Goal: Information Seeking & Learning: Find specific fact

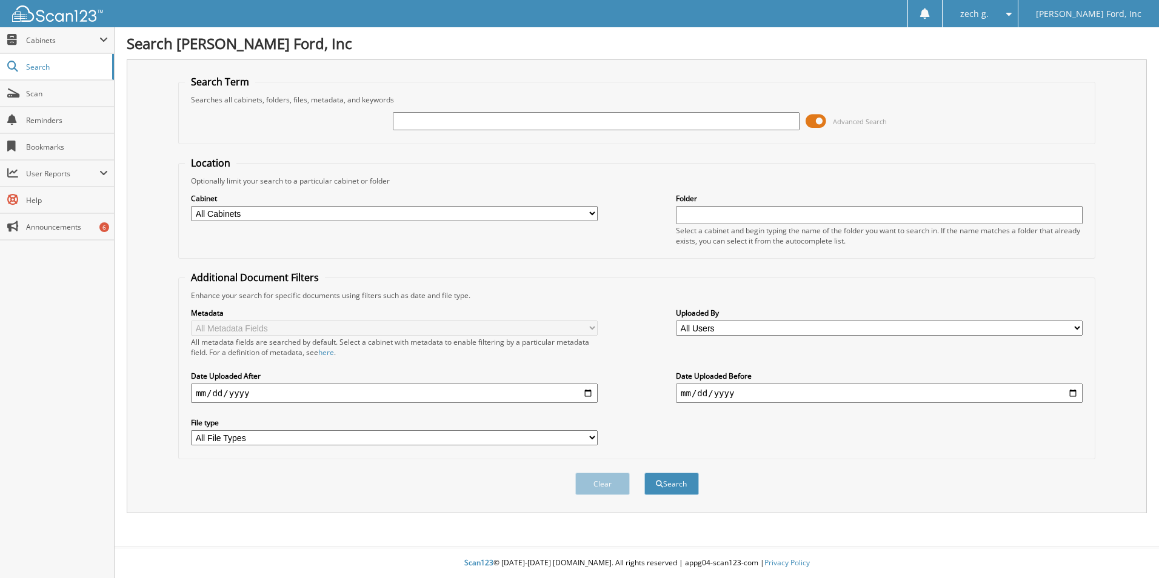
click at [481, 215] on select "All Cabinets FORMS PARTS INVOICES SERVICE CONTRACTS SERVICE RO WE OWE Needs Fil…" at bounding box center [394, 213] width 407 height 15
select select "2412"
click at [191, 206] on select "All Cabinets FORMS PARTS INVOICES SERVICE CONTRACTS SERVICE RO WE OWE Needs Fil…" at bounding box center [394, 213] width 407 height 15
click at [527, 122] on input "text" at bounding box center [596, 121] width 407 height 18
type input "ace"
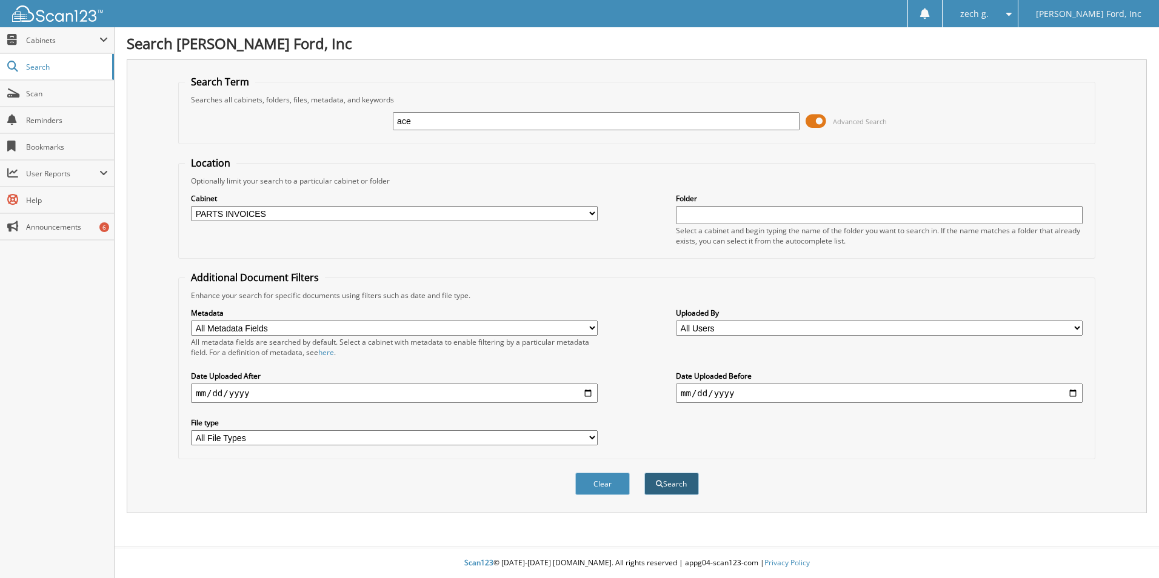
click at [669, 489] on button "Search" at bounding box center [671, 484] width 55 height 22
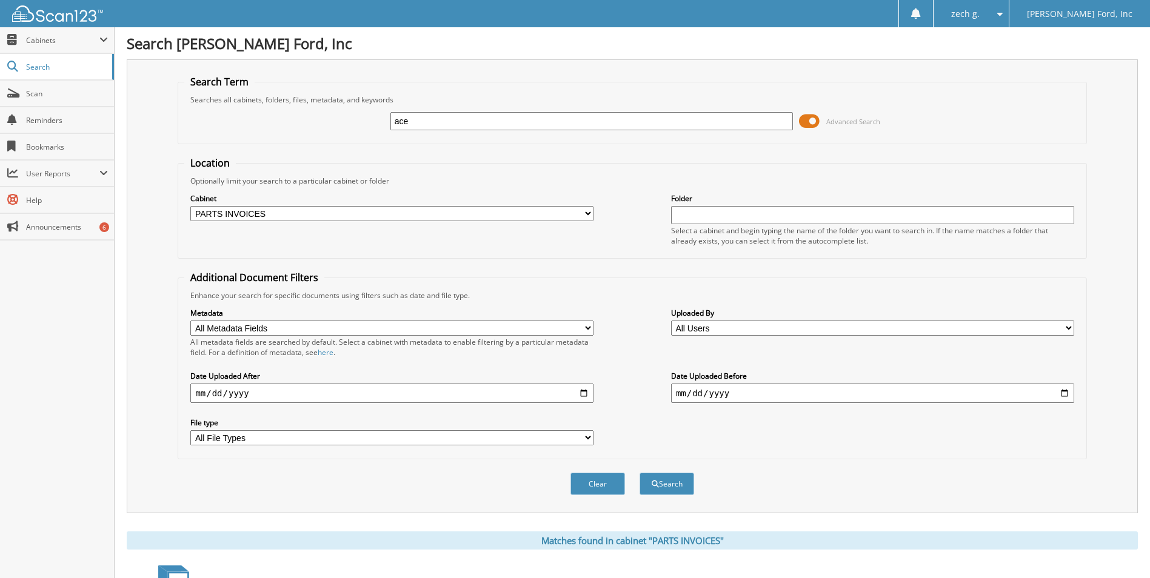
click at [547, 392] on input "date" at bounding box center [391, 393] width 403 height 19
click at [586, 396] on input "date" at bounding box center [391, 393] width 403 height 19
click at [586, 395] on input "date" at bounding box center [391, 393] width 403 height 19
click at [584, 393] on input "date" at bounding box center [391, 393] width 403 height 19
click at [788, 391] on input "date" at bounding box center [872, 393] width 403 height 19
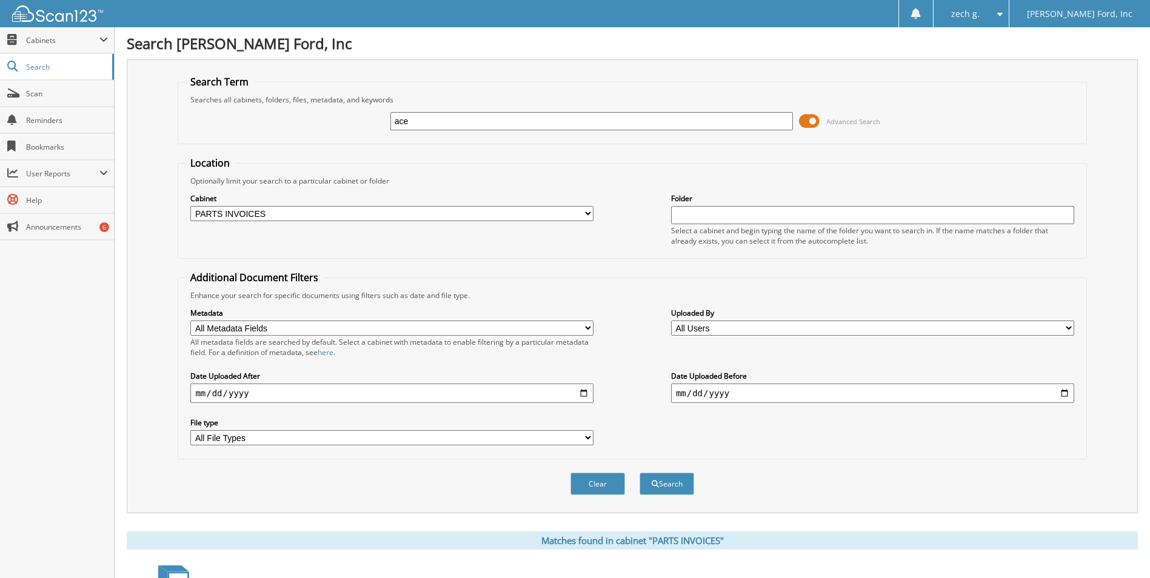
click at [586, 392] on input "[DATE]" at bounding box center [391, 393] width 403 height 19
type input "[DATE]"
click at [1066, 392] on input "date" at bounding box center [872, 393] width 403 height 19
type input "[DATE]"
click at [675, 486] on button "Search" at bounding box center [667, 484] width 55 height 22
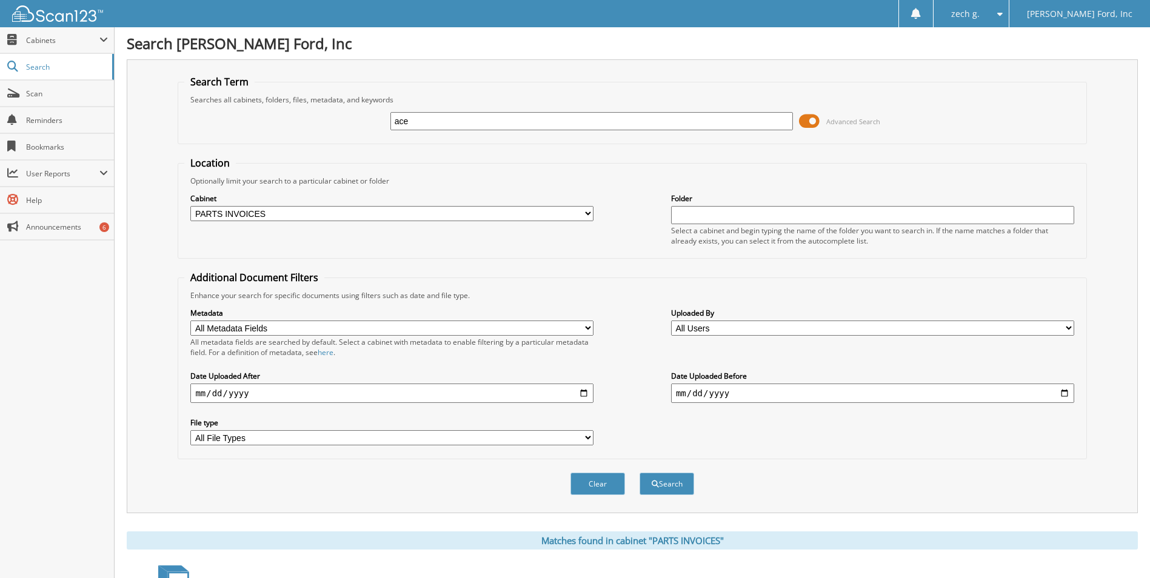
click at [589, 216] on select "All Cabinets FORMS PARTS INVOICES SERVICE CONTRACTS SERVICE RO WE [GEOGRAPHIC_D…" at bounding box center [391, 213] width 403 height 15
click at [539, 184] on div "Optionally limit your search to a particular cabinet or folder" at bounding box center [631, 181] width 895 height 10
click at [558, 208] on select "All Cabinets FORMS PARTS INVOICES SERVICE CONTRACTS SERVICE RO WE [GEOGRAPHIC_D…" at bounding box center [391, 213] width 403 height 15
select select
click at [190, 206] on select "All Cabinets FORMS PARTS INVOICES SERVICE CONTRACTS SERVICE RO WE [GEOGRAPHIC_D…" at bounding box center [391, 213] width 403 height 15
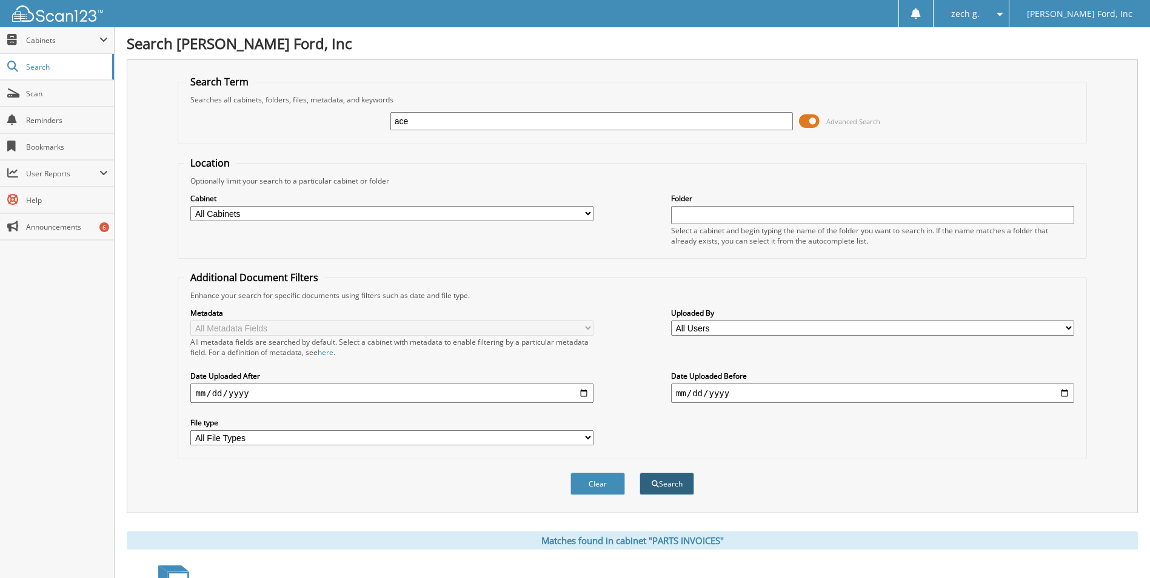
click at [656, 487] on span "submit" at bounding box center [655, 484] width 7 height 7
click at [749, 326] on select "All Users Abby Snider Abbye Shock Angela Johnson Angelo Manella Ben Rose bob ha…" at bounding box center [872, 328] width 403 height 15
click at [714, 370] on div "Date Uploaded Before 2024-06-30" at bounding box center [872, 387] width 403 height 35
click at [709, 212] on input "text" at bounding box center [872, 215] width 403 height 18
type input "ace"
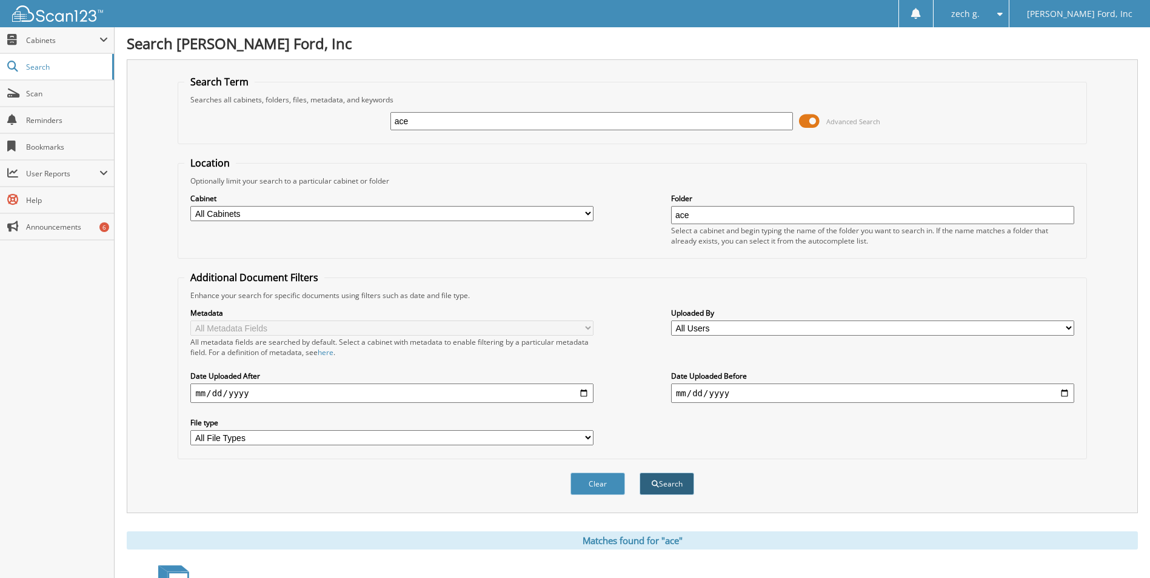
click at [652, 481] on span "submit" at bounding box center [655, 484] width 7 height 7
